Goal: Transaction & Acquisition: Book appointment/travel/reservation

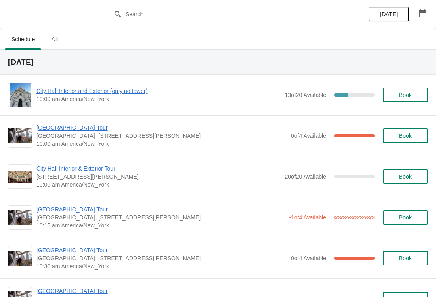
click at [429, 9] on button "button" at bounding box center [422, 13] width 15 height 15
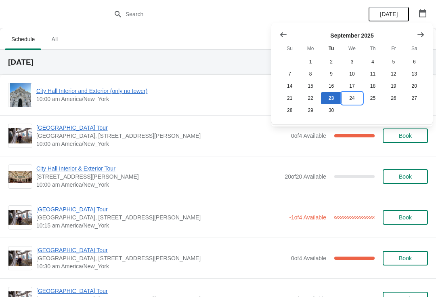
click at [352, 97] on button "24" at bounding box center [352, 98] width 21 height 12
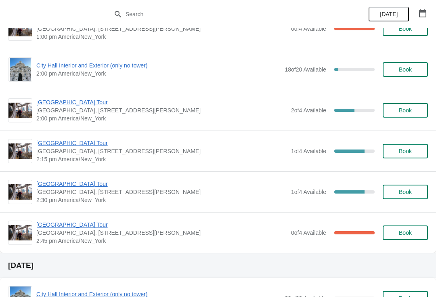
scroll to position [595, 0]
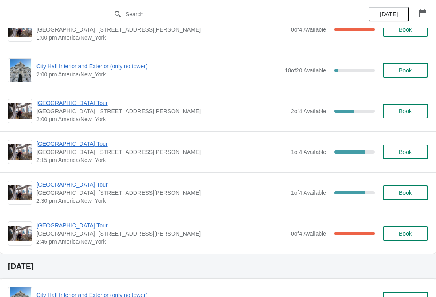
click at [416, 109] on span "Book" at bounding box center [405, 111] width 31 height 6
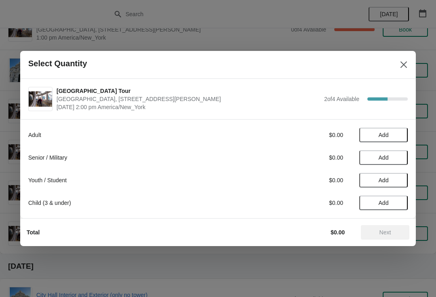
click at [388, 138] on span "Add" at bounding box center [384, 135] width 10 height 6
click at [378, 233] on span "Next" at bounding box center [385, 232] width 36 height 6
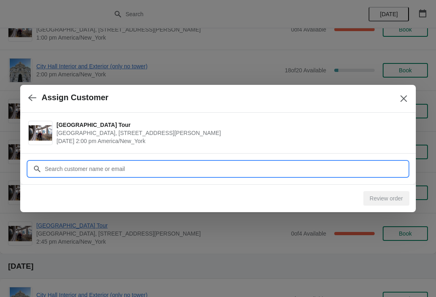
click at [237, 167] on input "Customer" at bounding box center [225, 168] width 363 height 15
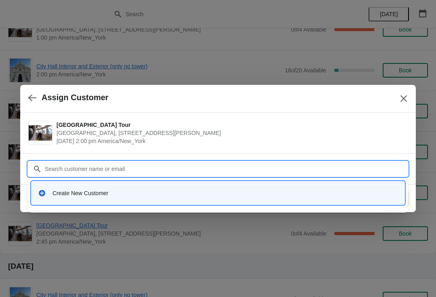
click at [122, 197] on div "Create New Customer" at bounding box center [218, 192] width 367 height 17
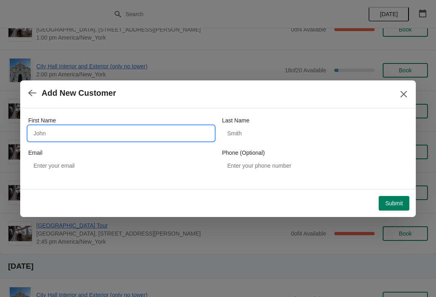
click at [133, 133] on input "First Name" at bounding box center [121, 133] width 186 height 15
type input "Angel"
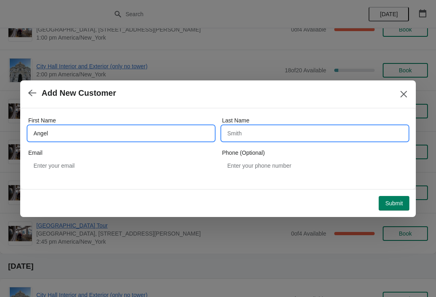
click at [273, 127] on input "Last Name" at bounding box center [315, 133] width 186 height 15
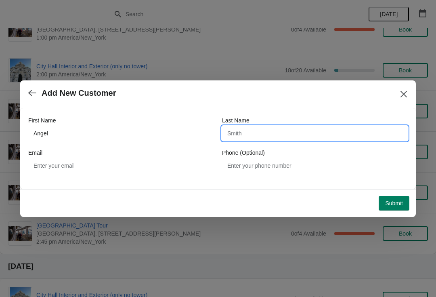
type input "g"
click at [393, 201] on span "Submit" at bounding box center [394, 203] width 18 height 6
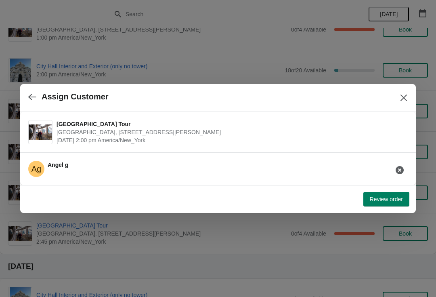
click at [389, 201] on span "Review order" at bounding box center [386, 199] width 33 height 6
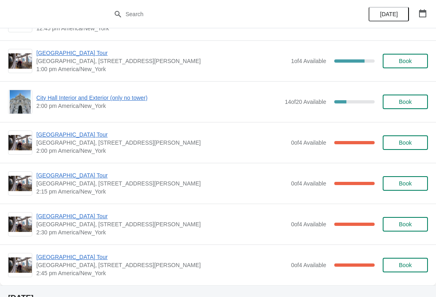
scroll to position [565, 0]
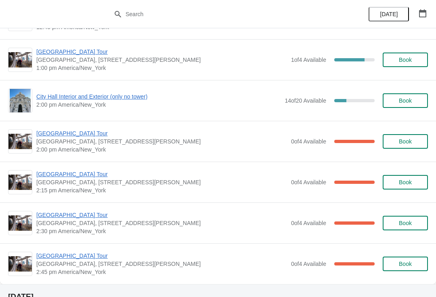
click at [138, 100] on span "City Hall Interior and Exterior (only no tower)" at bounding box center [158, 96] width 244 height 8
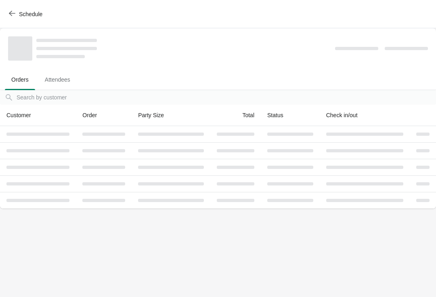
scroll to position [0, 0]
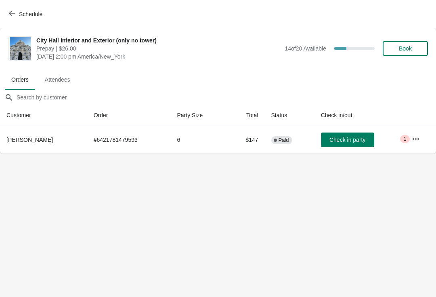
click at [397, 55] on button "Book" at bounding box center [405, 48] width 45 height 15
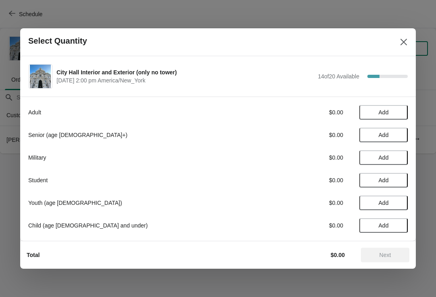
click at [386, 114] on span "Add" at bounding box center [384, 112] width 10 height 6
click at [391, 255] on span "Next" at bounding box center [385, 254] width 12 height 6
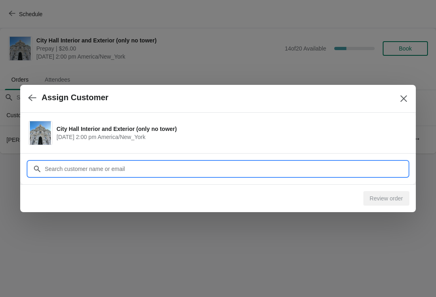
click at [135, 167] on input "Customer" at bounding box center [225, 168] width 363 height 15
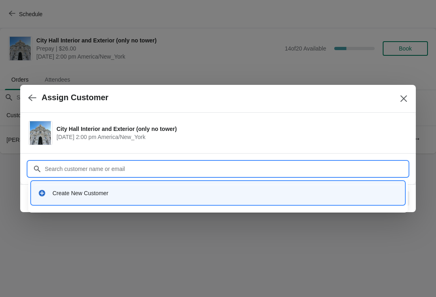
click at [95, 193] on div "Create New Customer" at bounding box center [225, 193] width 346 height 8
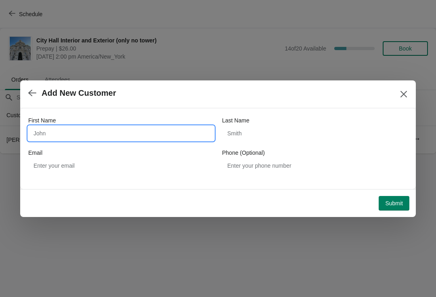
click at [86, 139] on input "First Name" at bounding box center [121, 133] width 186 height 15
type input "Angel"
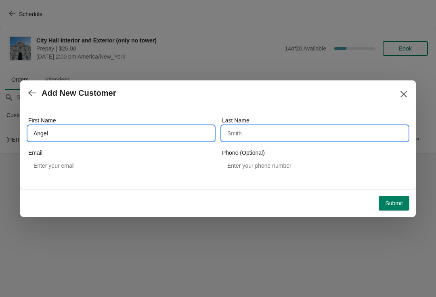
click at [260, 132] on input "Last Name" at bounding box center [315, 133] width 186 height 15
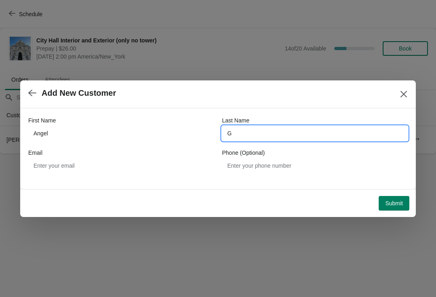
type input "G"
click at [409, 196] on div "Submit" at bounding box center [394, 203] width 31 height 15
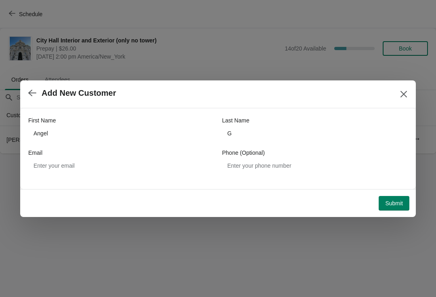
click at [390, 202] on span "Submit" at bounding box center [394, 203] width 18 height 6
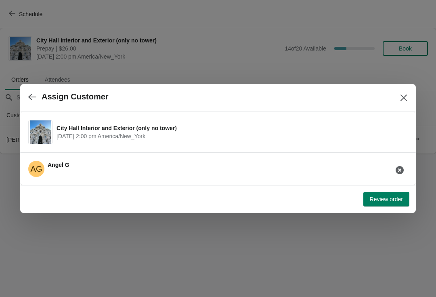
click at [389, 201] on span "Review order" at bounding box center [386, 199] width 33 height 6
